Goal: Transaction & Acquisition: Purchase product/service

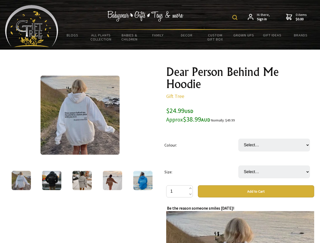
click at [235, 17] on img at bounding box center [234, 17] width 5 height 5
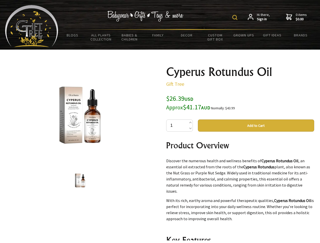
click at [235, 17] on img at bounding box center [234, 17] width 5 height 5
click at [80, 115] on img at bounding box center [79, 115] width 79 height 79
